Goal: Task Accomplishment & Management: Use online tool/utility

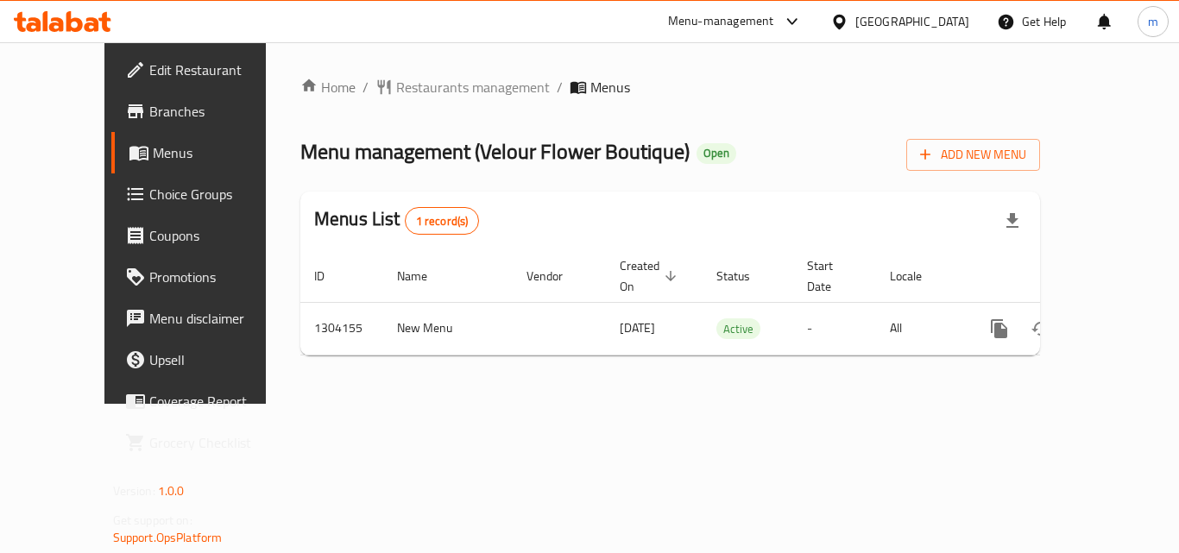
click at [811, 23] on div at bounding box center [589, 276] width 1179 height 553
click at [774, 22] on div "Menu-management" at bounding box center [721, 21] width 106 height 21
click at [728, 142] on div "Restaurant-Management" at bounding box center [710, 150] width 135 height 19
click at [774, 21] on div "Menu-management" at bounding box center [721, 21] width 106 height 21
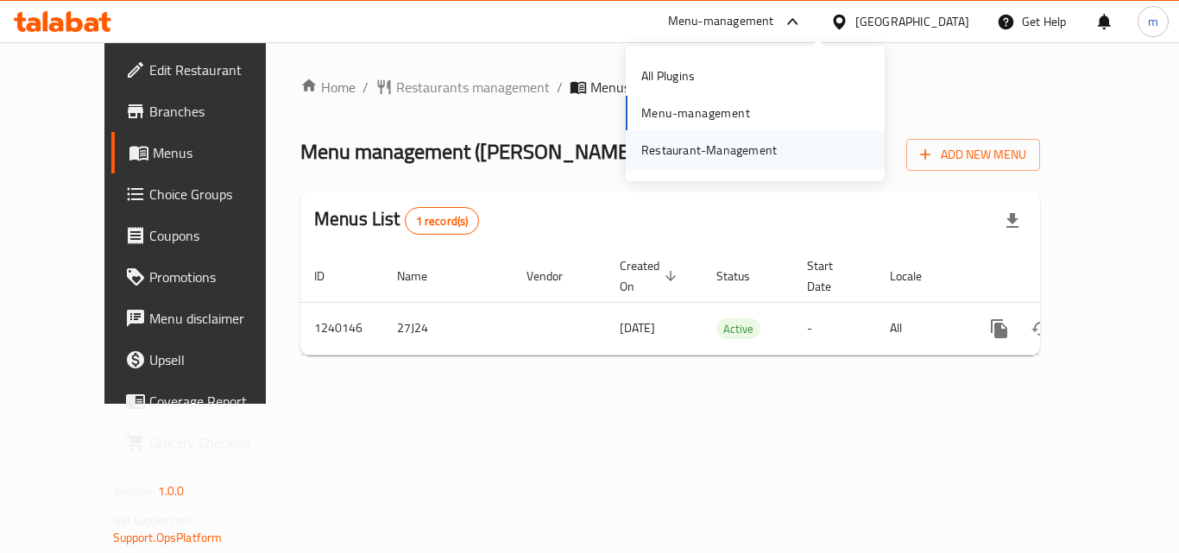
click at [709, 146] on div "Restaurant-Management" at bounding box center [708, 150] width 135 height 19
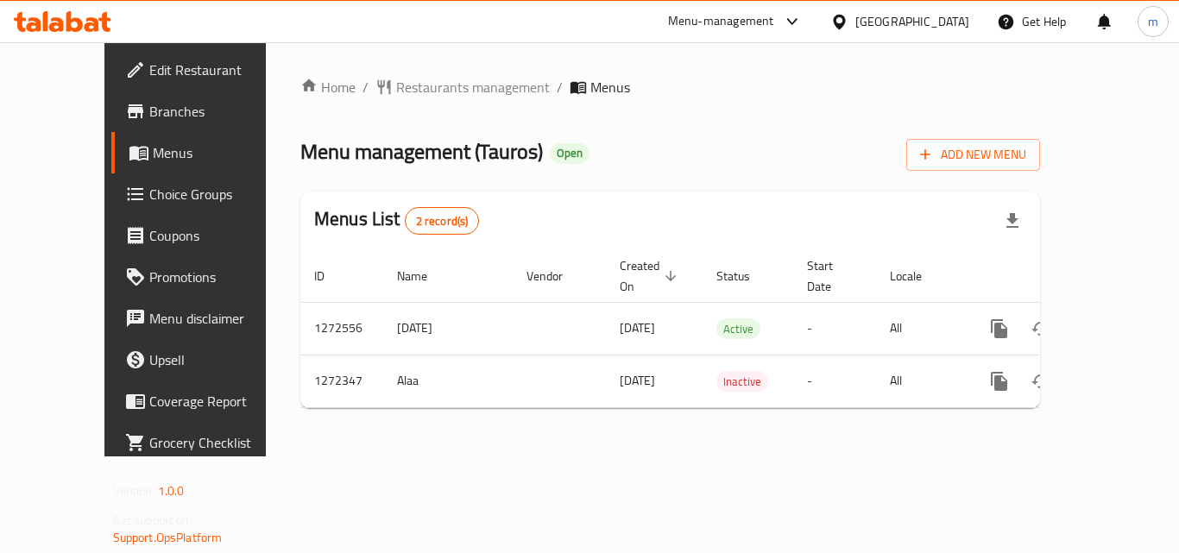
click at [774, 14] on div "Menu-management" at bounding box center [721, 21] width 106 height 21
click at [728, 142] on div "Restaurant-Management" at bounding box center [710, 150] width 135 height 19
click at [774, 13] on div "Menu-management" at bounding box center [721, 21] width 106 height 21
click at [740, 153] on div "Restaurant-Management" at bounding box center [710, 150] width 135 height 19
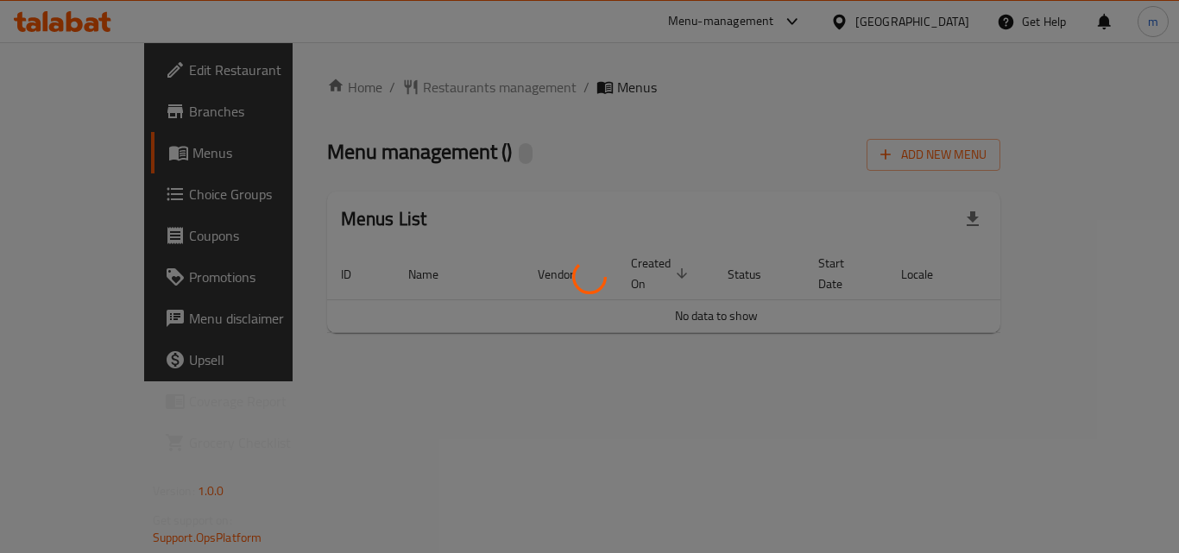
click at [826, 16] on div at bounding box center [589, 276] width 1179 height 553
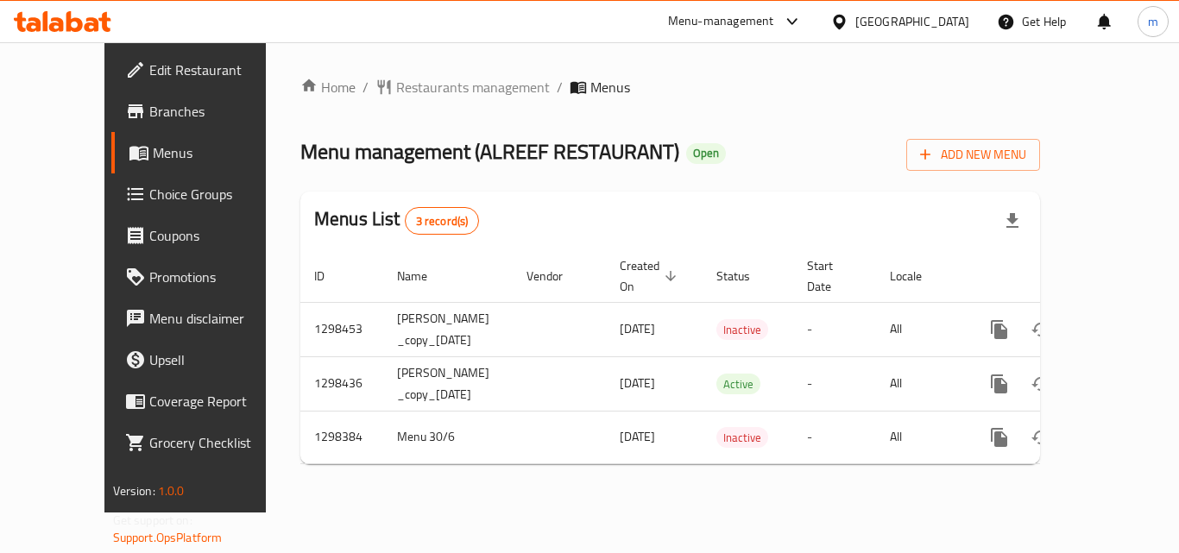
click at [772, 26] on div "Menu-management" at bounding box center [721, 21] width 106 height 21
click at [719, 141] on div "Restaurant-Management" at bounding box center [699, 150] width 135 height 19
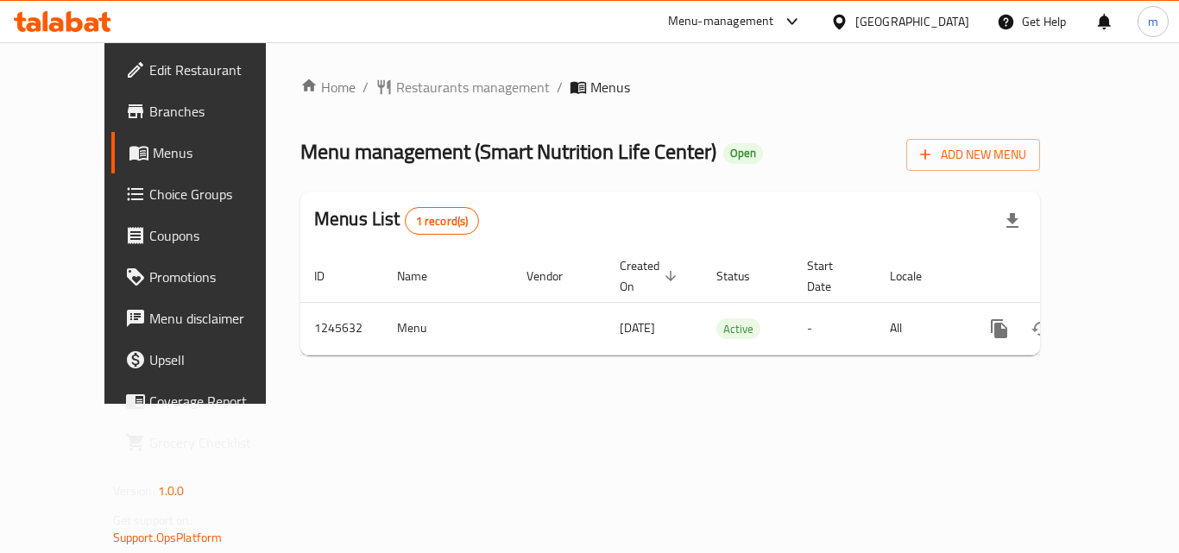
click at [774, 14] on div "Menu-management" at bounding box center [721, 21] width 106 height 21
click at [722, 151] on div "Restaurant-Management" at bounding box center [699, 150] width 135 height 19
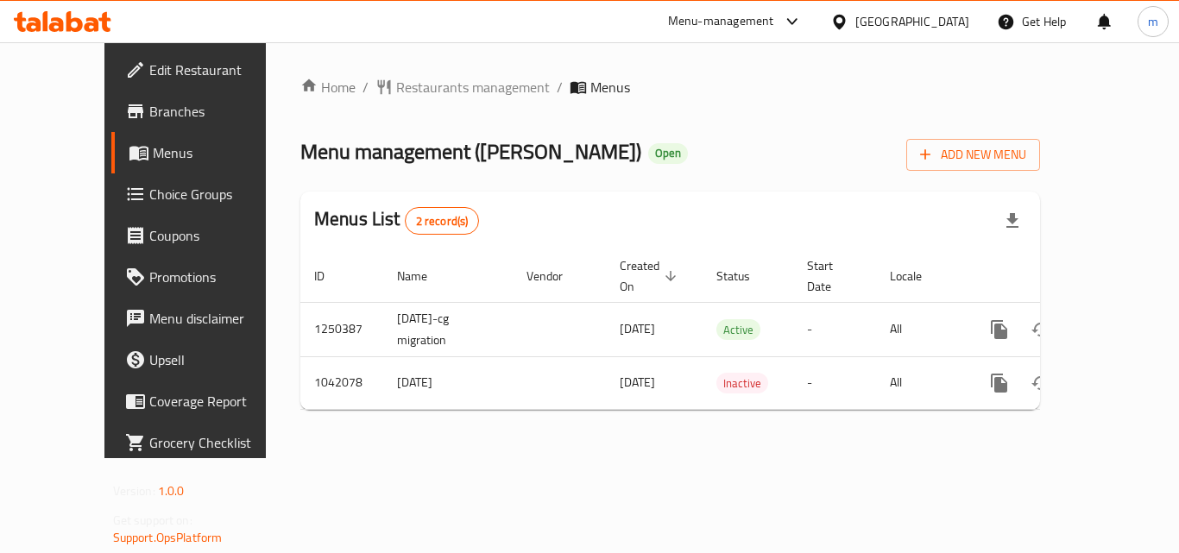
click at [763, 15] on div "Menu-management" at bounding box center [721, 21] width 106 height 21
click at [658, 148] on div "Restaurant-Management" at bounding box center [628, 150] width 135 height 19
click at [774, 25] on div "Menu-management" at bounding box center [721, 21] width 106 height 21
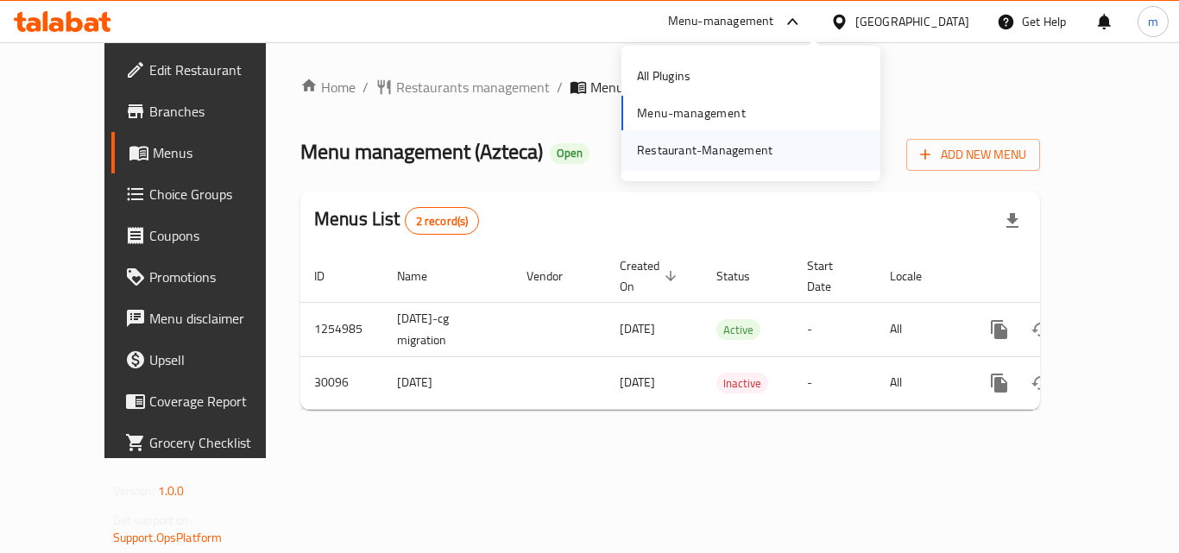
click at [663, 141] on div "Restaurant-Management" at bounding box center [704, 150] width 135 height 19
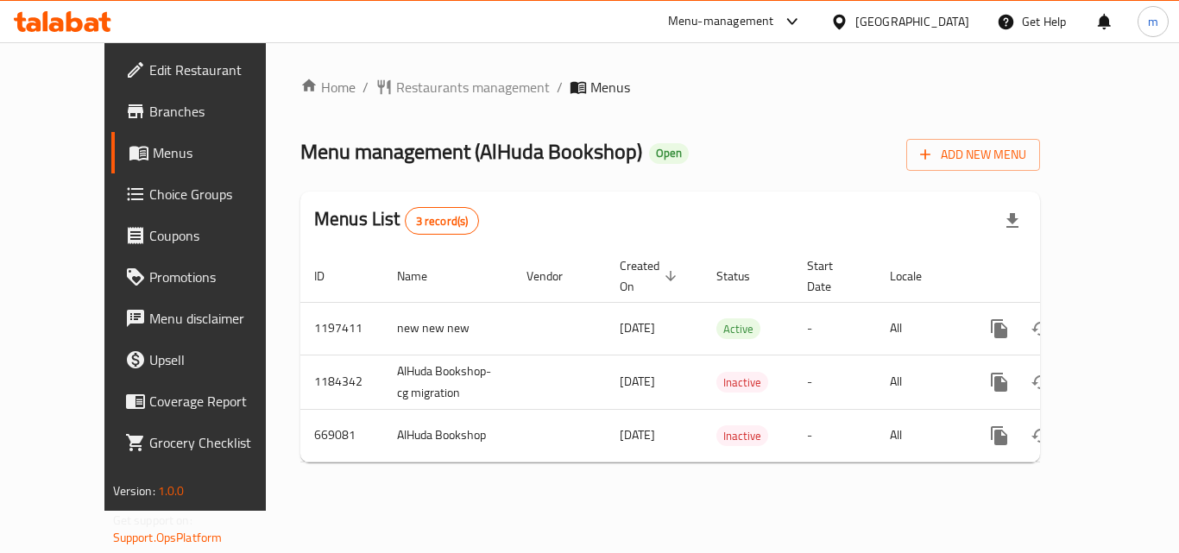
click at [797, 6] on div "Menu-management" at bounding box center [735, 21] width 162 height 41
click at [783, 8] on div "Menu-management" at bounding box center [735, 21] width 162 height 41
click at [774, 14] on div "Menu-management" at bounding box center [721, 21] width 106 height 21
click at [723, 141] on div "Restaurant-Management" at bounding box center [699, 150] width 135 height 19
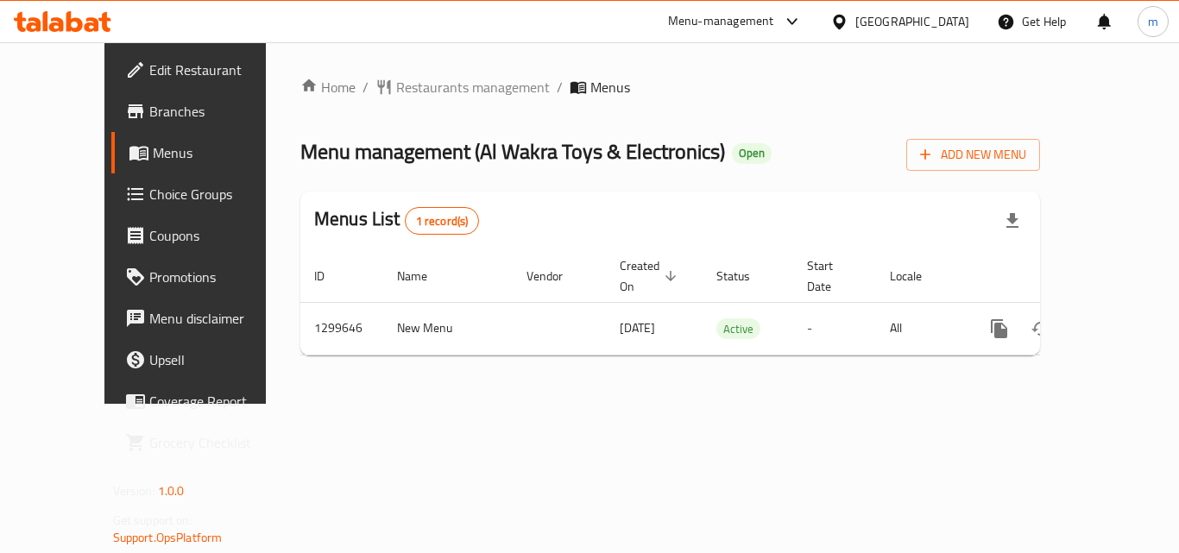
click at [774, 16] on div "Menu-management" at bounding box center [721, 21] width 106 height 21
click at [688, 144] on div "Restaurant-Management" at bounding box center [710, 150] width 135 height 19
